Goal: Book appointment/travel/reservation

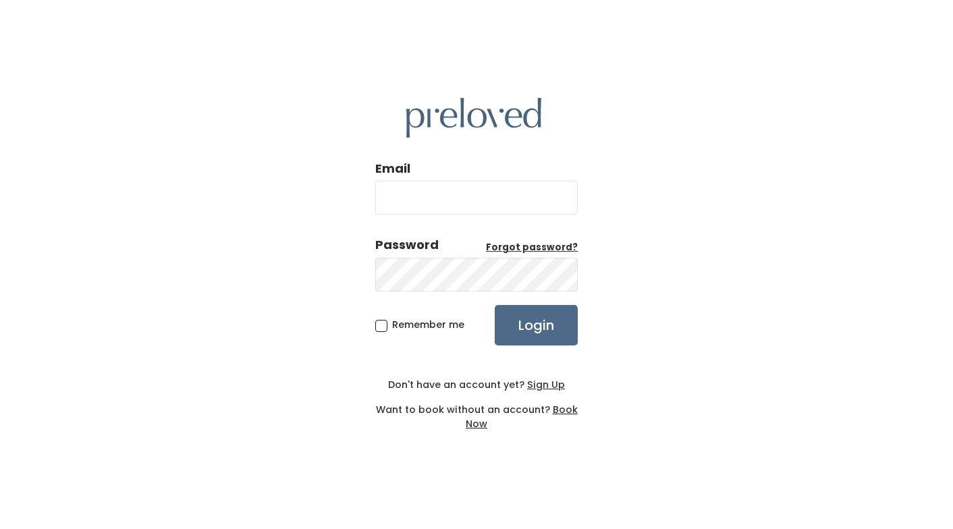
click at [456, 201] on input "Email" at bounding box center [476, 198] width 203 height 34
type input "[EMAIL_ADDRESS][DOMAIN_NAME]"
click at [544, 336] on input "Login" at bounding box center [536, 325] width 83 height 41
click at [535, 332] on input "Login" at bounding box center [536, 325] width 83 height 41
click at [529, 332] on input "Login" at bounding box center [536, 325] width 83 height 41
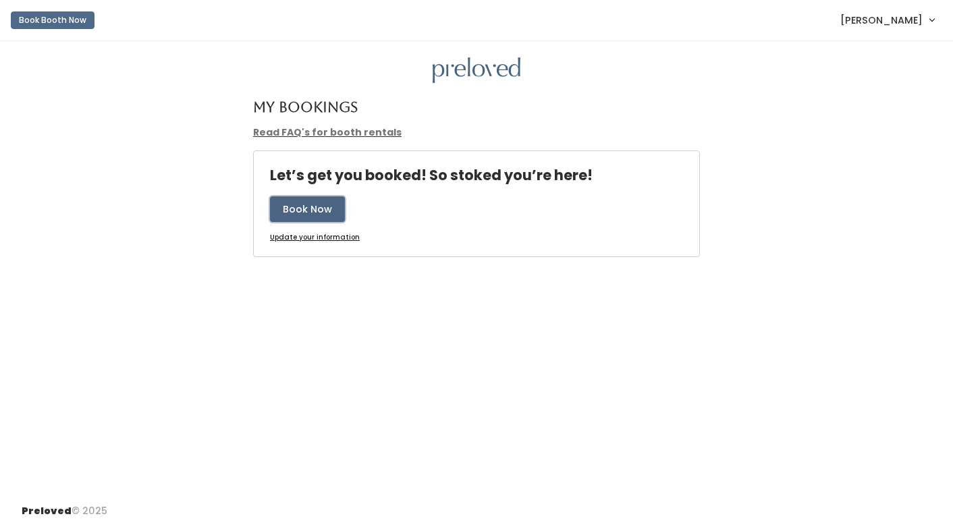
click at [317, 207] on button "Book Now" at bounding box center [307, 209] width 75 height 26
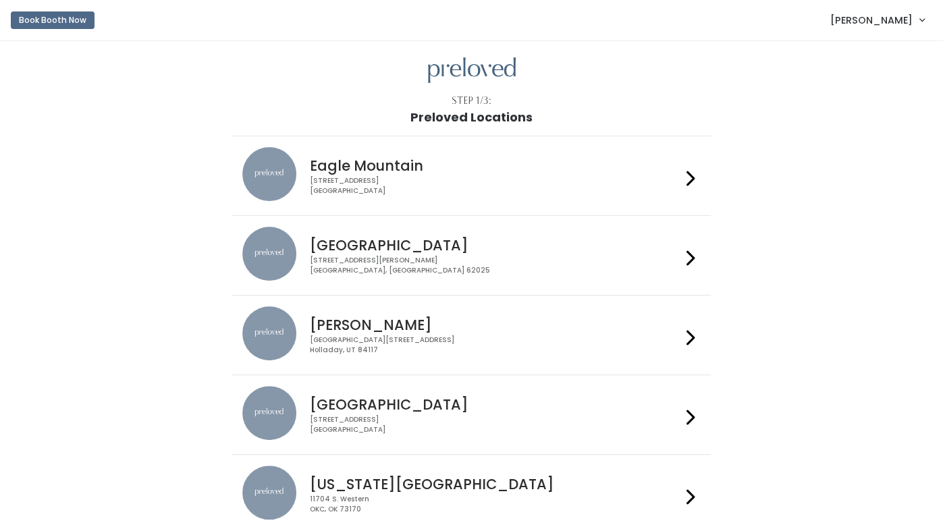
click at [681, 413] on div at bounding box center [691, 414] width 20 height 57
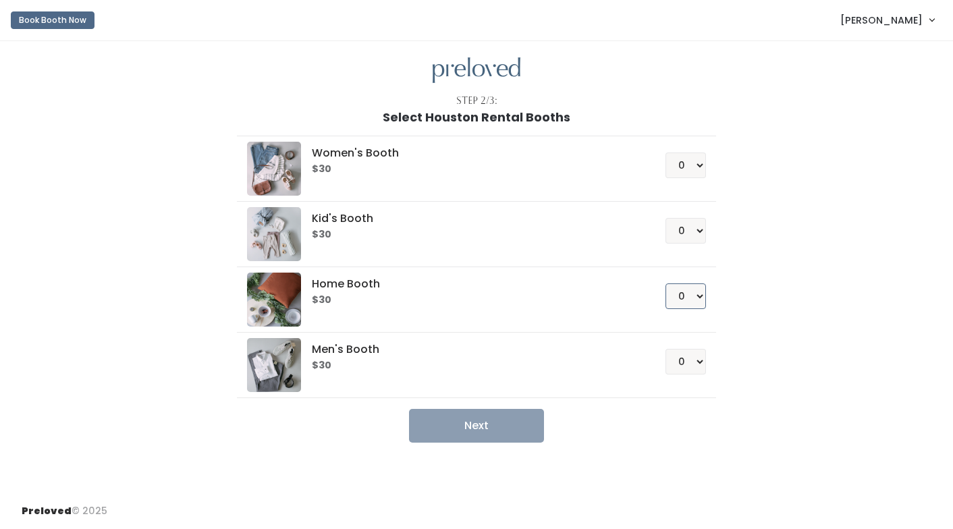
click at [689, 294] on select "0 1 2 3 4" at bounding box center [686, 297] width 41 height 26
select select "1"
click at [666, 284] on select "0 1 2 3 4" at bounding box center [686, 297] width 41 height 26
click at [467, 423] on button "Next" at bounding box center [476, 426] width 135 height 34
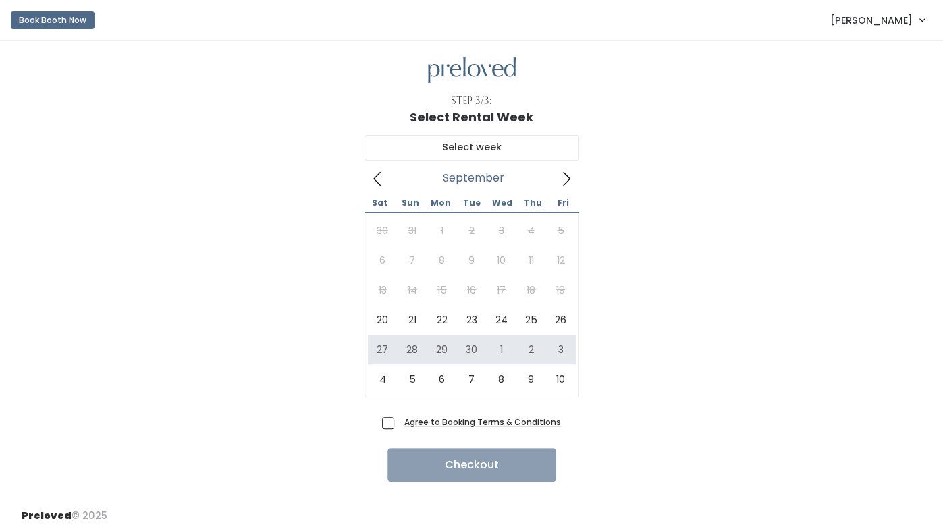
click at [921, 20] on link "[PERSON_NAME]" at bounding box center [877, 19] width 121 height 29
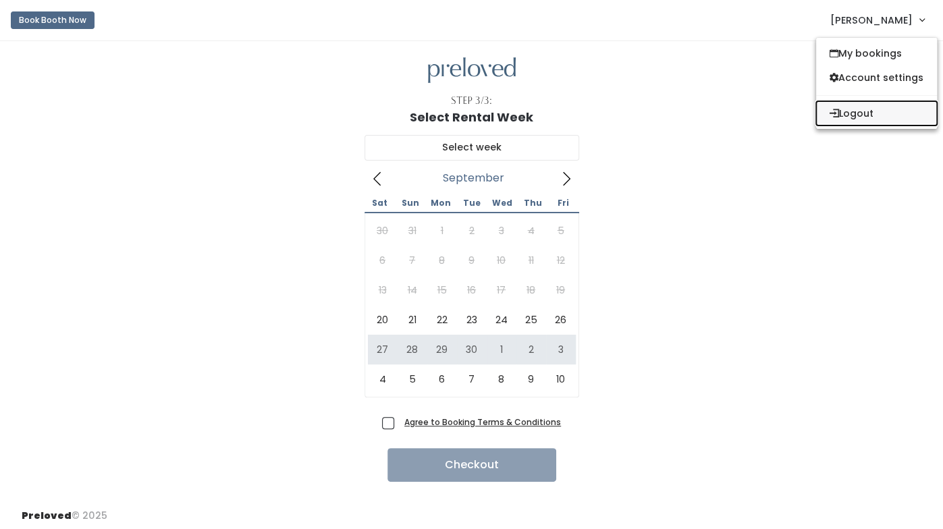
click at [872, 113] on button "Logout" at bounding box center [876, 113] width 121 height 24
